Goal: Transaction & Acquisition: Download file/media

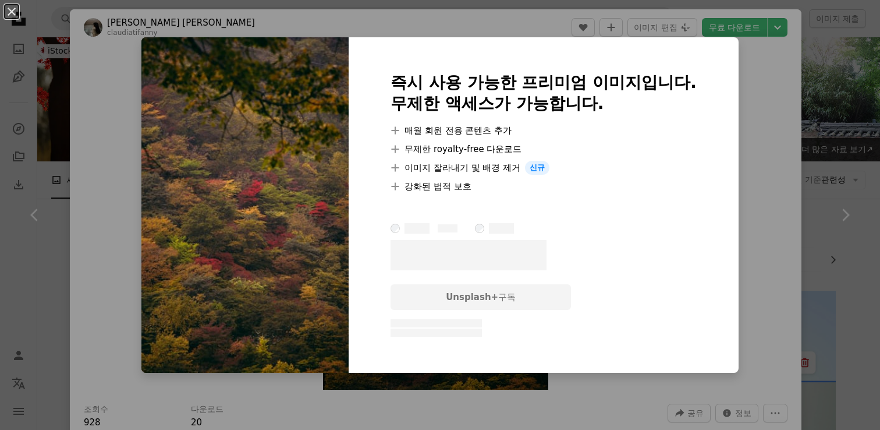
scroll to position [8263, 0]
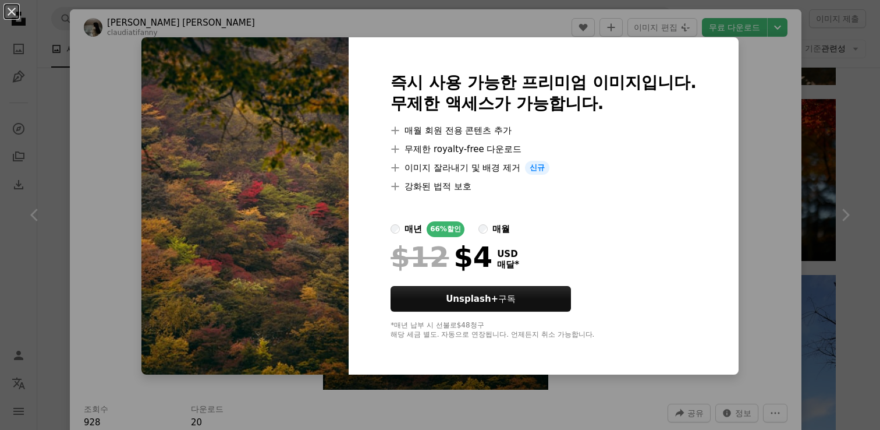
click at [780, 79] on div "An X shape 즉시 사용 가능한 프리미엄 이미지입니다. 무제한 액세스가 가능합니다. A plus sign 매월 회원 전용 콘텐츠 추가 A…" at bounding box center [440, 215] width 880 height 430
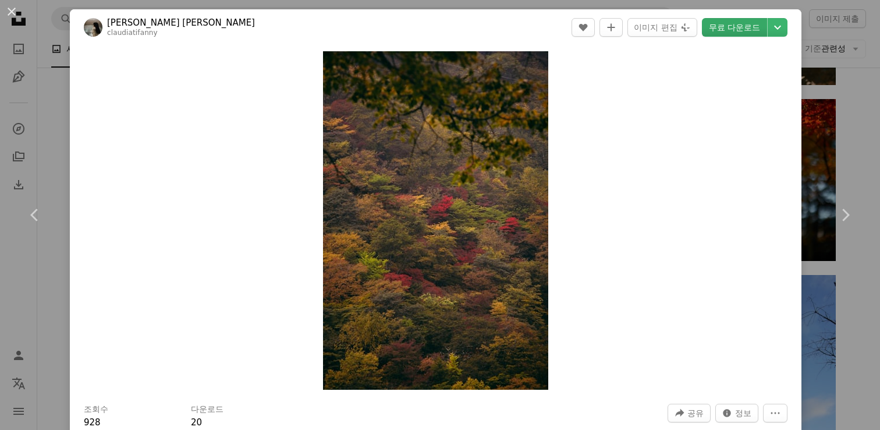
click at [738, 30] on link "무료 다운로드" at bounding box center [734, 27] width 65 height 19
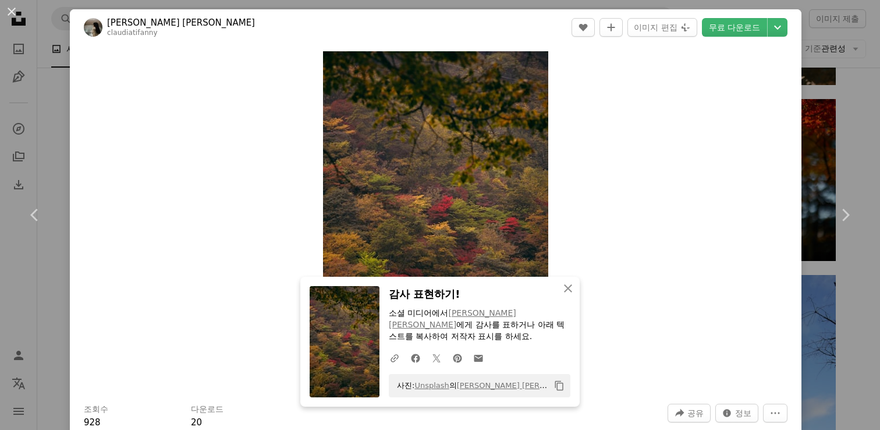
click at [858, 103] on div "An X shape Chevron left Chevron right [PERSON_NAME] [PERSON_NAME] claudiatifann…" at bounding box center [440, 215] width 880 height 430
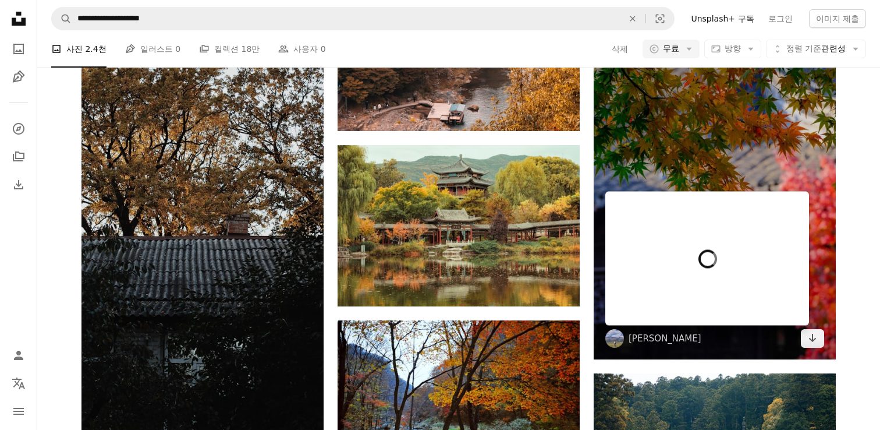
scroll to position [12980, 0]
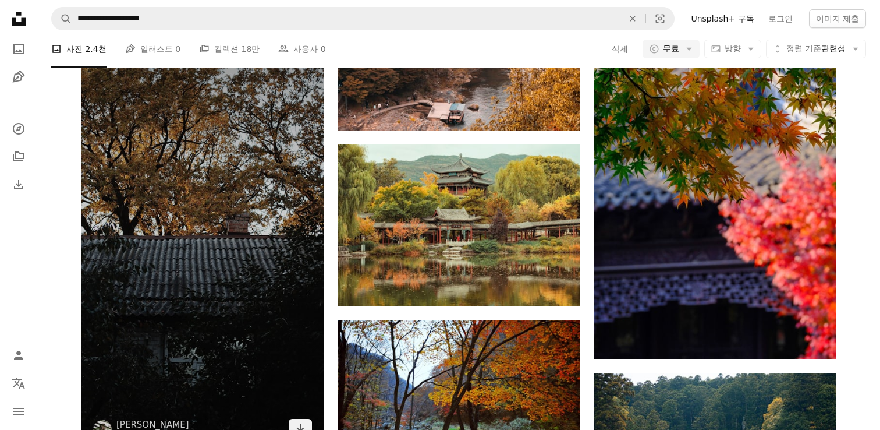
click at [258, 255] on img at bounding box center [203, 234] width 242 height 430
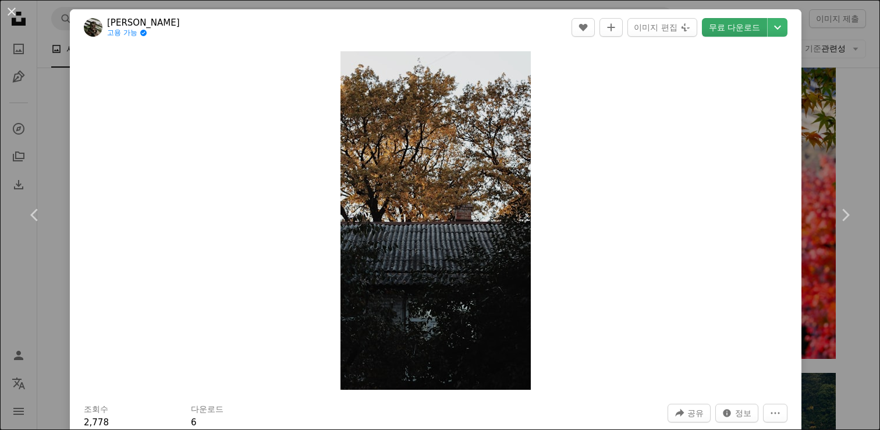
click at [744, 27] on link "무료 다운로드" at bounding box center [734, 27] width 65 height 19
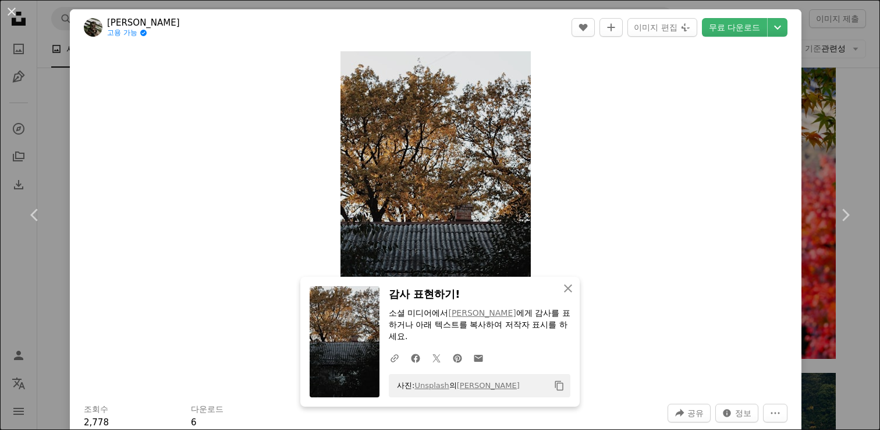
click at [866, 134] on div "An X shape Chevron left Chevron right Roman Hnydin 고용 가능 A checkmark inside of …" at bounding box center [440, 215] width 880 height 430
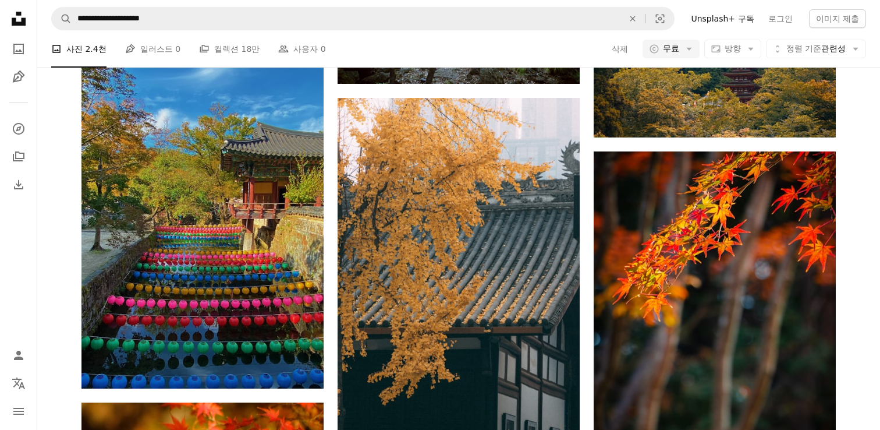
scroll to position [13376, 0]
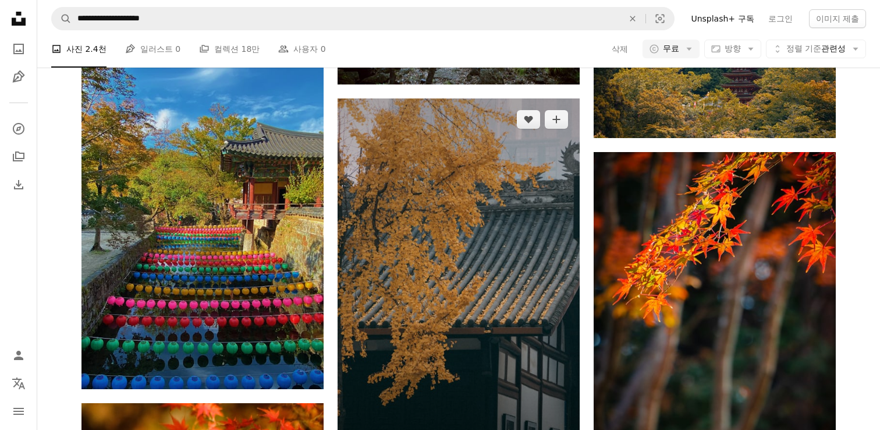
click at [524, 157] on img at bounding box center [459, 279] width 242 height 363
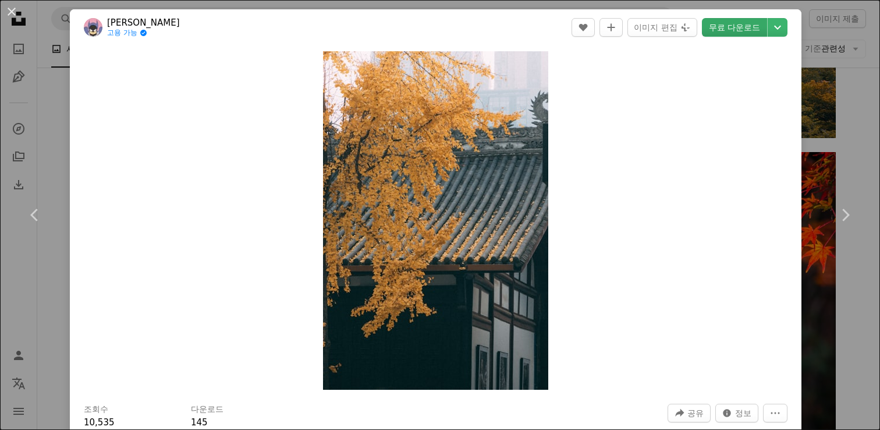
click at [738, 27] on link "무료 다운로드" at bounding box center [734, 27] width 65 height 19
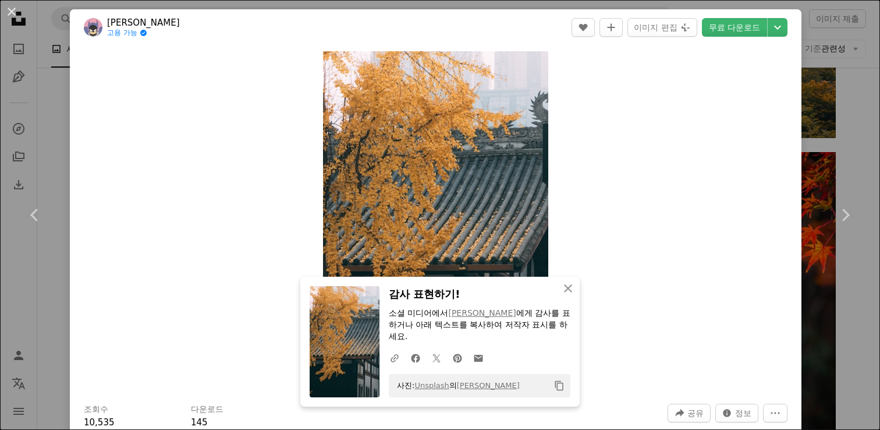
click at [741, 118] on div "Zoom in" at bounding box center [436, 220] width 732 height 350
click at [871, 101] on div "An X shape Chevron left Chevron right [PERSON_NAME] 고용 가능 A checkmark inside of…" at bounding box center [440, 215] width 880 height 430
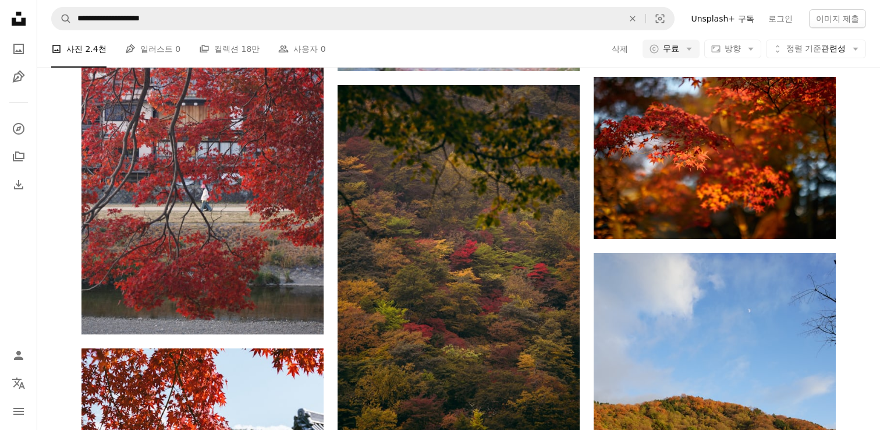
scroll to position [8381, 0]
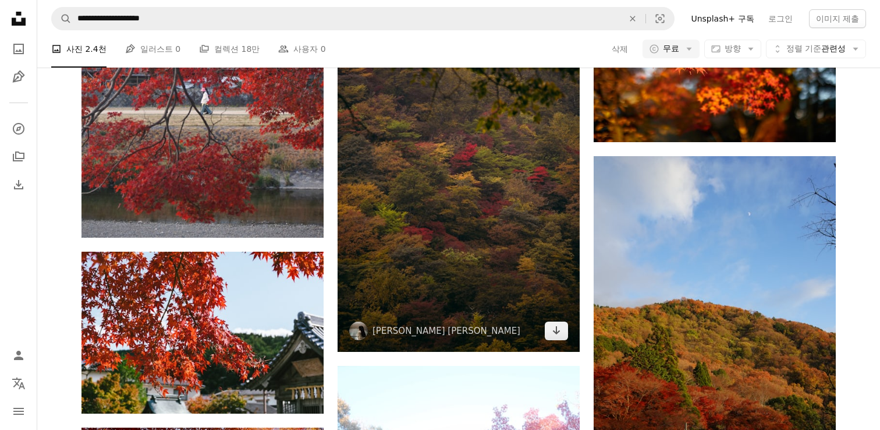
click at [494, 207] on img at bounding box center [459, 169] width 242 height 363
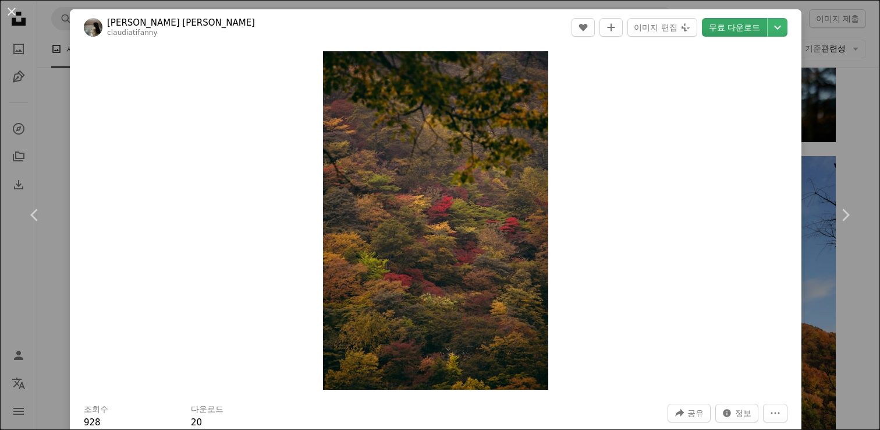
click at [739, 24] on link "무료 다운로드" at bounding box center [734, 27] width 65 height 19
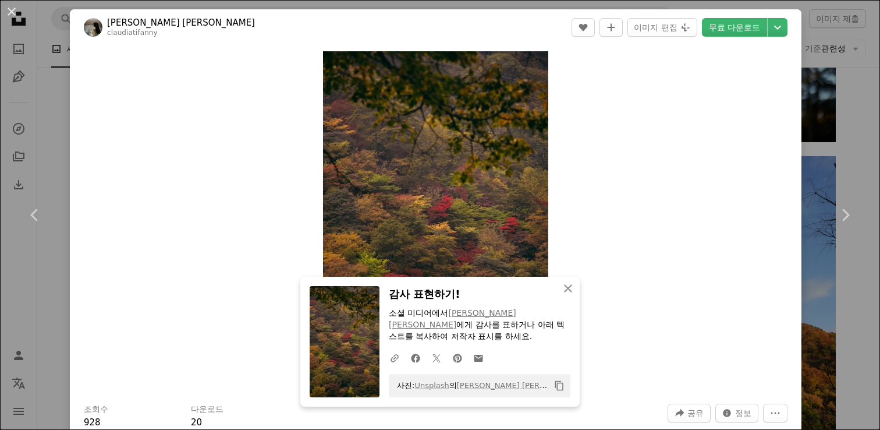
click at [861, 147] on div "An X shape Chevron left Chevron right [PERSON_NAME] [PERSON_NAME] claudiatifann…" at bounding box center [440, 215] width 880 height 430
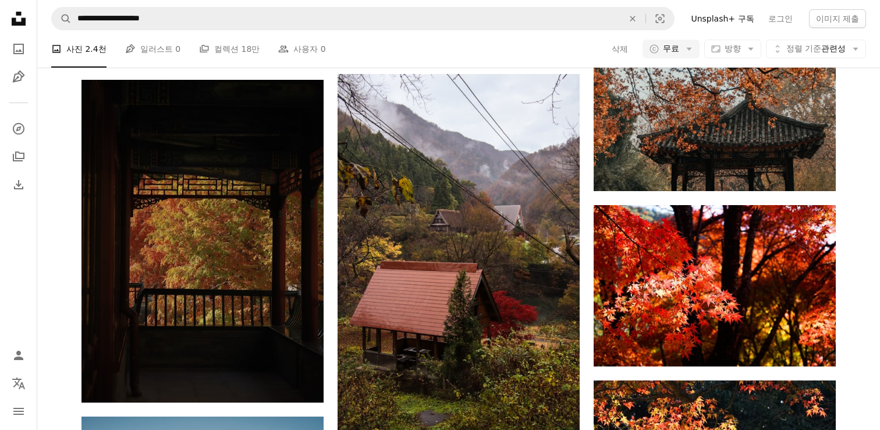
scroll to position [2918, 0]
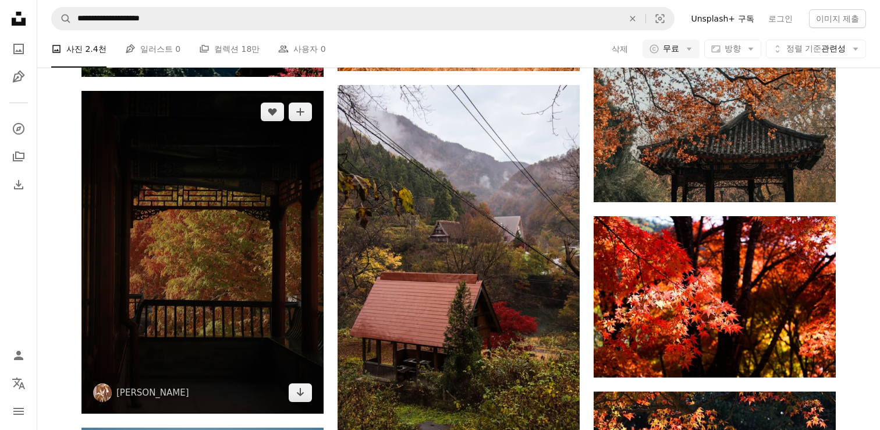
click at [263, 248] on img at bounding box center [203, 252] width 242 height 323
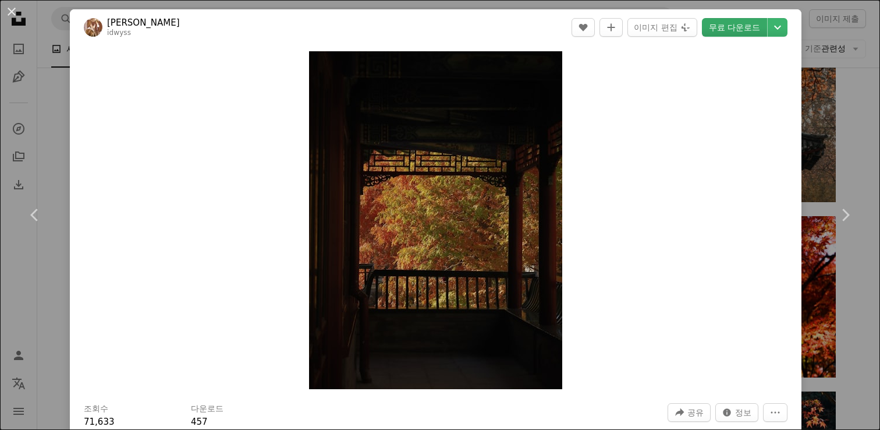
click at [739, 27] on link "무료 다운로드" at bounding box center [734, 27] width 65 height 19
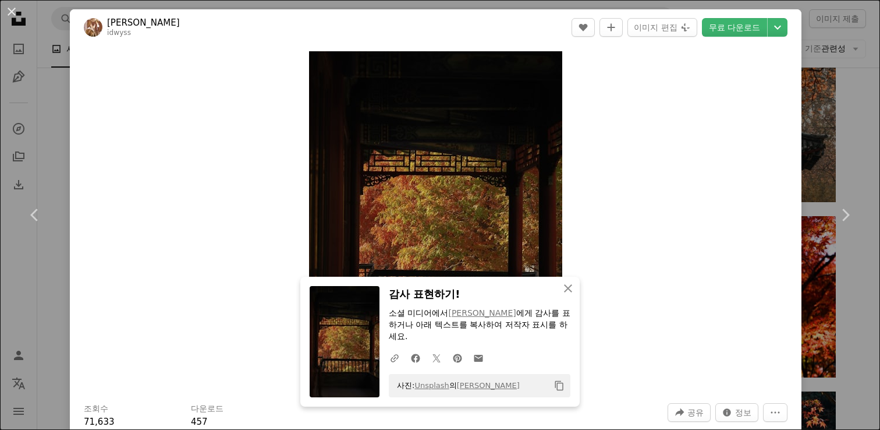
click at [840, 103] on div "An X shape Chevron left Chevron right Kelsey He idwyss A heart A plus sign 이미지 …" at bounding box center [440, 215] width 880 height 430
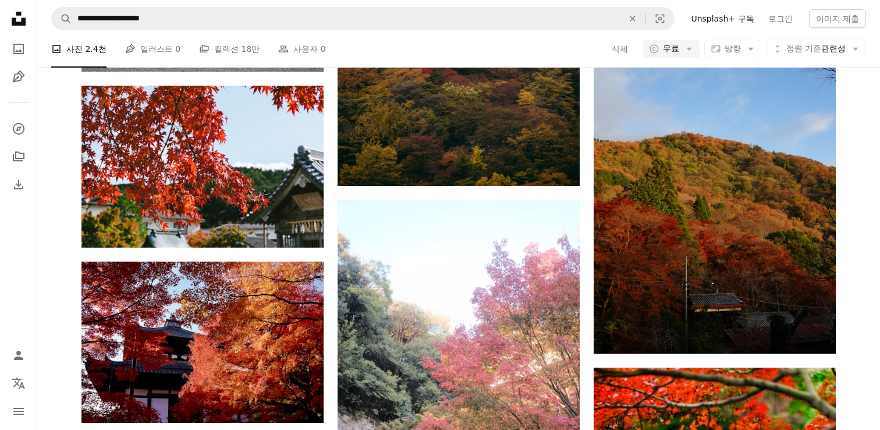
scroll to position [8602, 0]
